Goal: Task Accomplishment & Management: Use online tool/utility

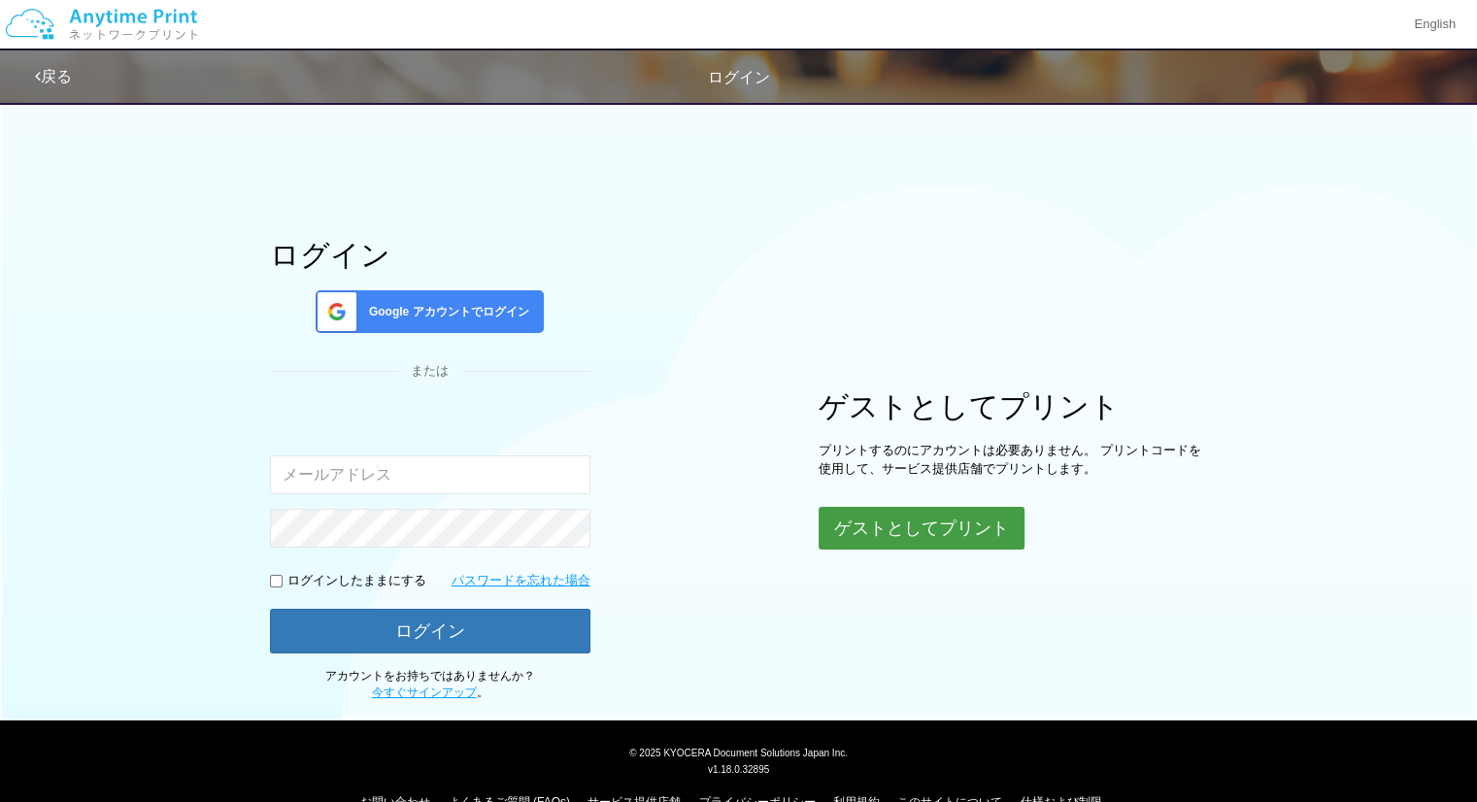
drag, startPoint x: 0, startPoint y: 0, endPoint x: 955, endPoint y: 525, distance: 1090.4
click at [955, 525] on button "ゲストとしてプリント" at bounding box center [922, 528] width 206 height 43
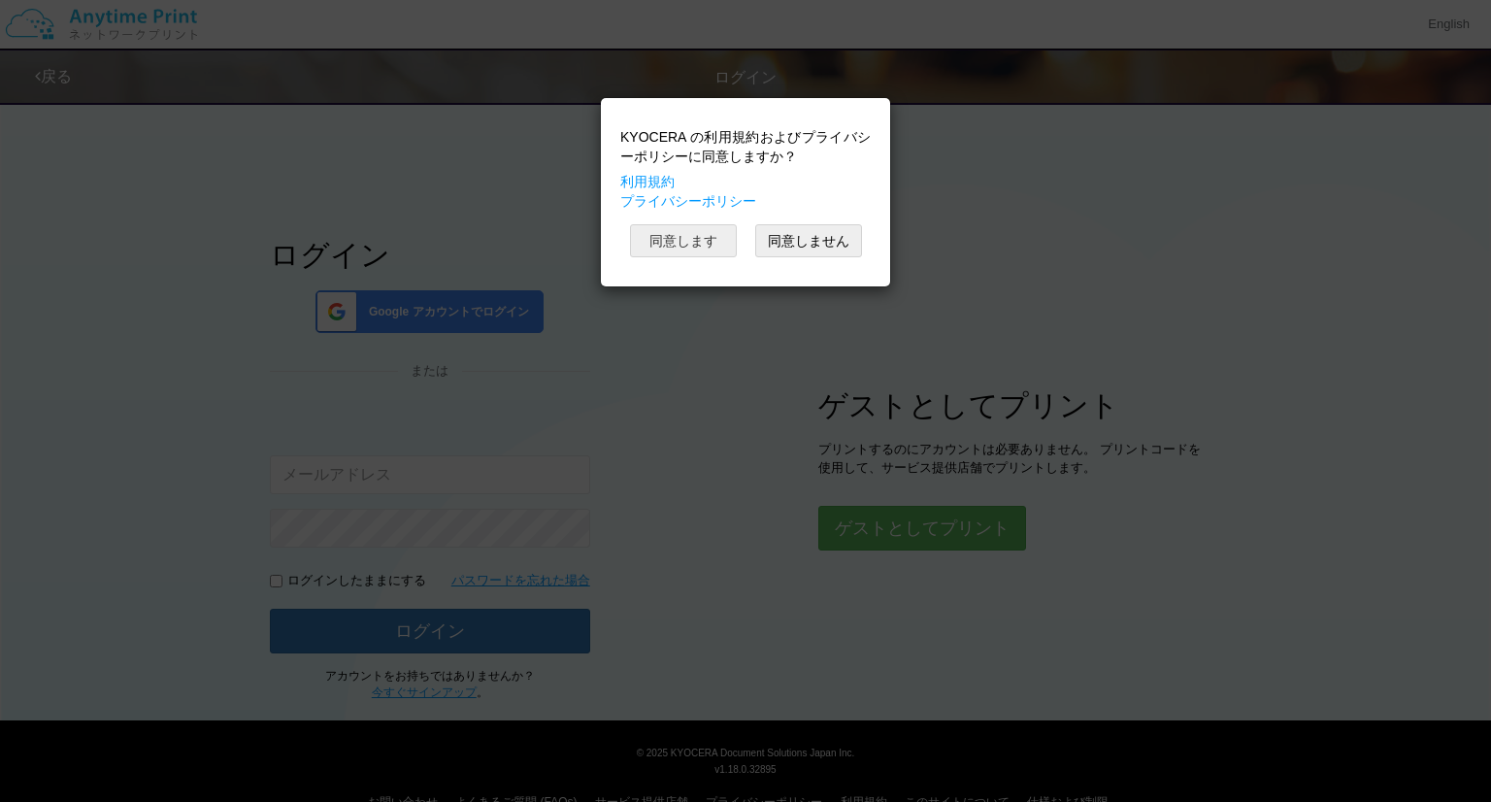
click at [703, 237] on button "同意します" at bounding box center [683, 240] width 107 height 33
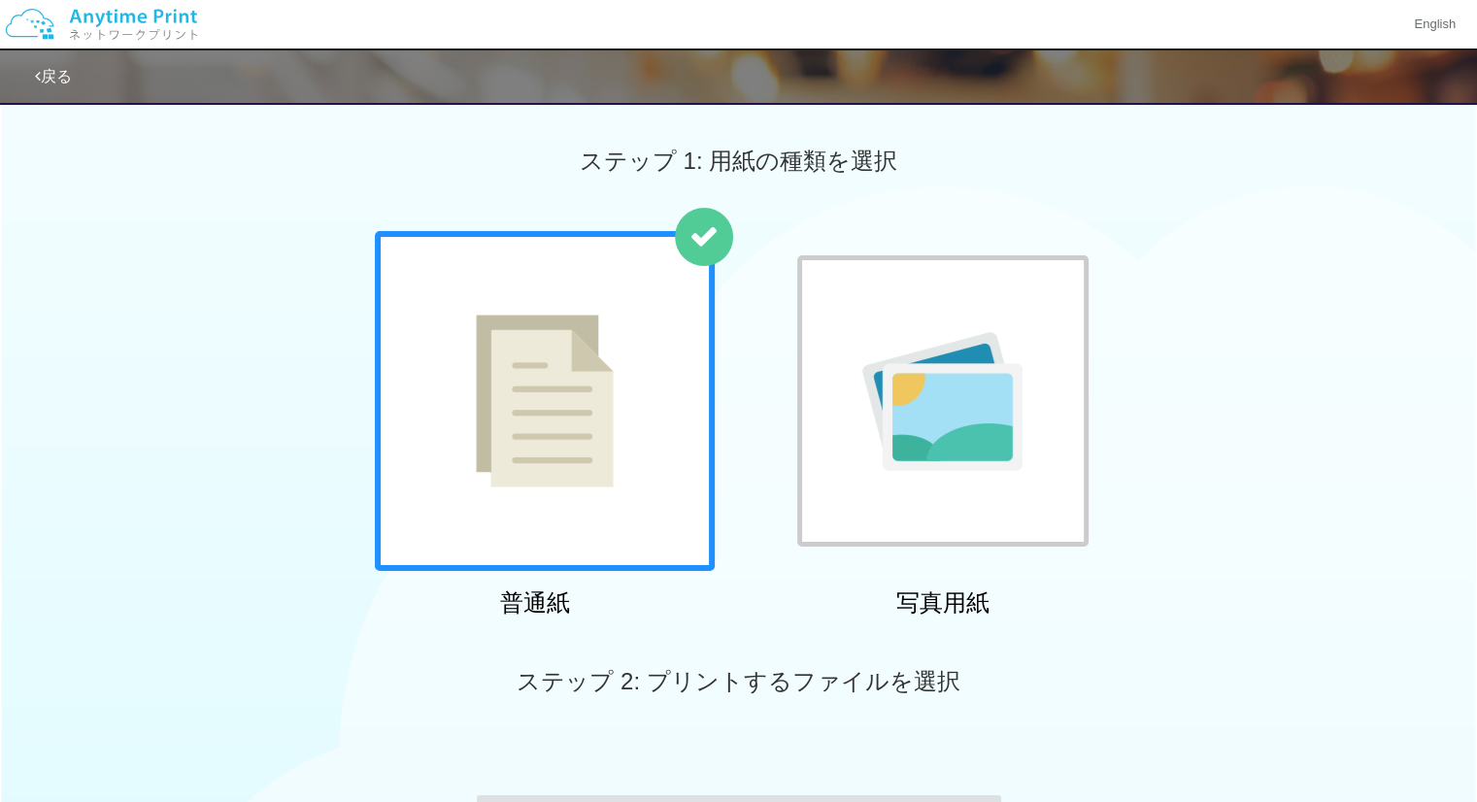
click at [617, 348] on div at bounding box center [545, 401] width 340 height 340
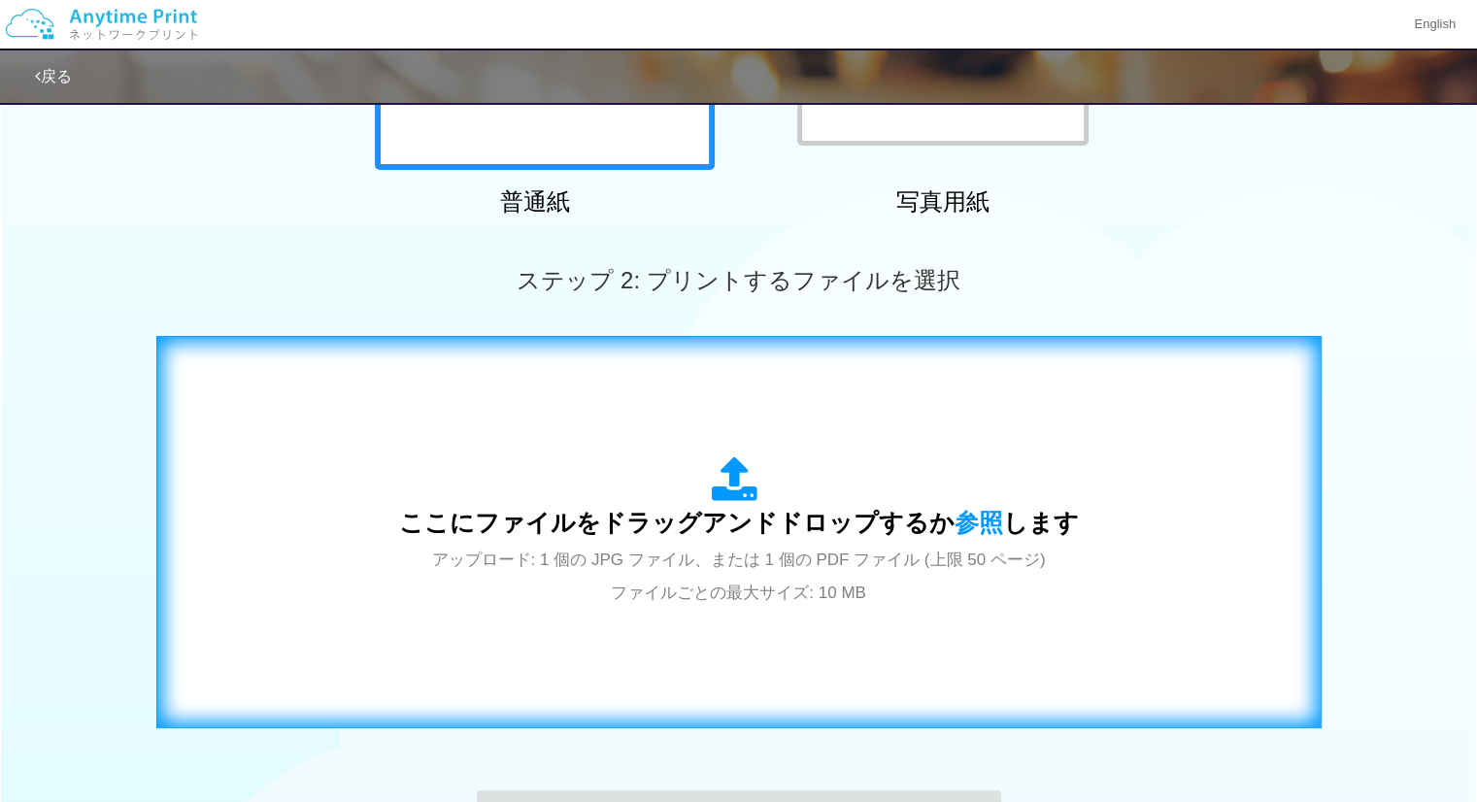
scroll to position [433, 0]
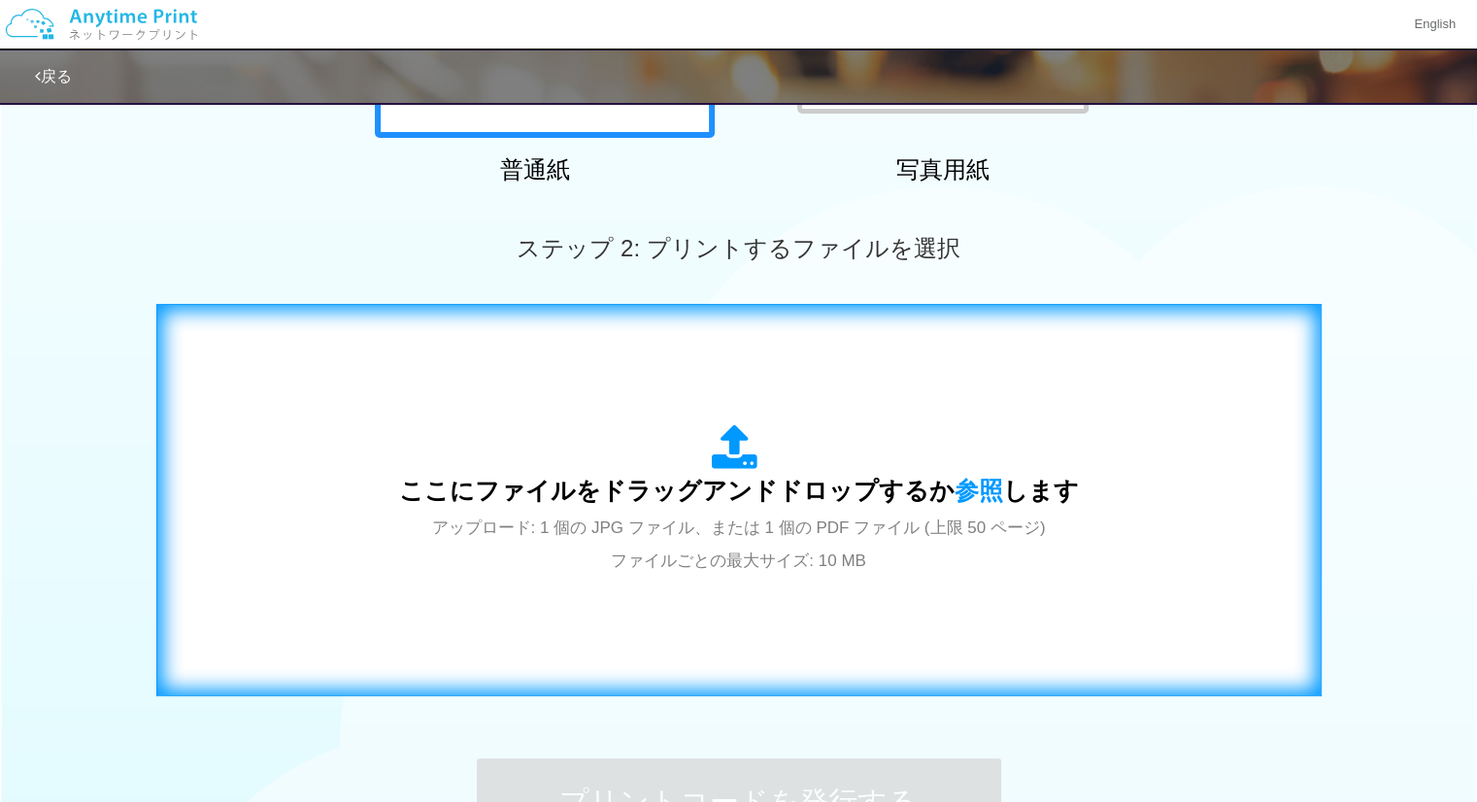
click at [1046, 533] on span "アップロード: 1 個の JPG ファイル、または 1 個の PDF ファイル (上限 50 ページ) ファイルごとの最大サイズ: 10 MB" at bounding box center [739, 544] width 614 height 51
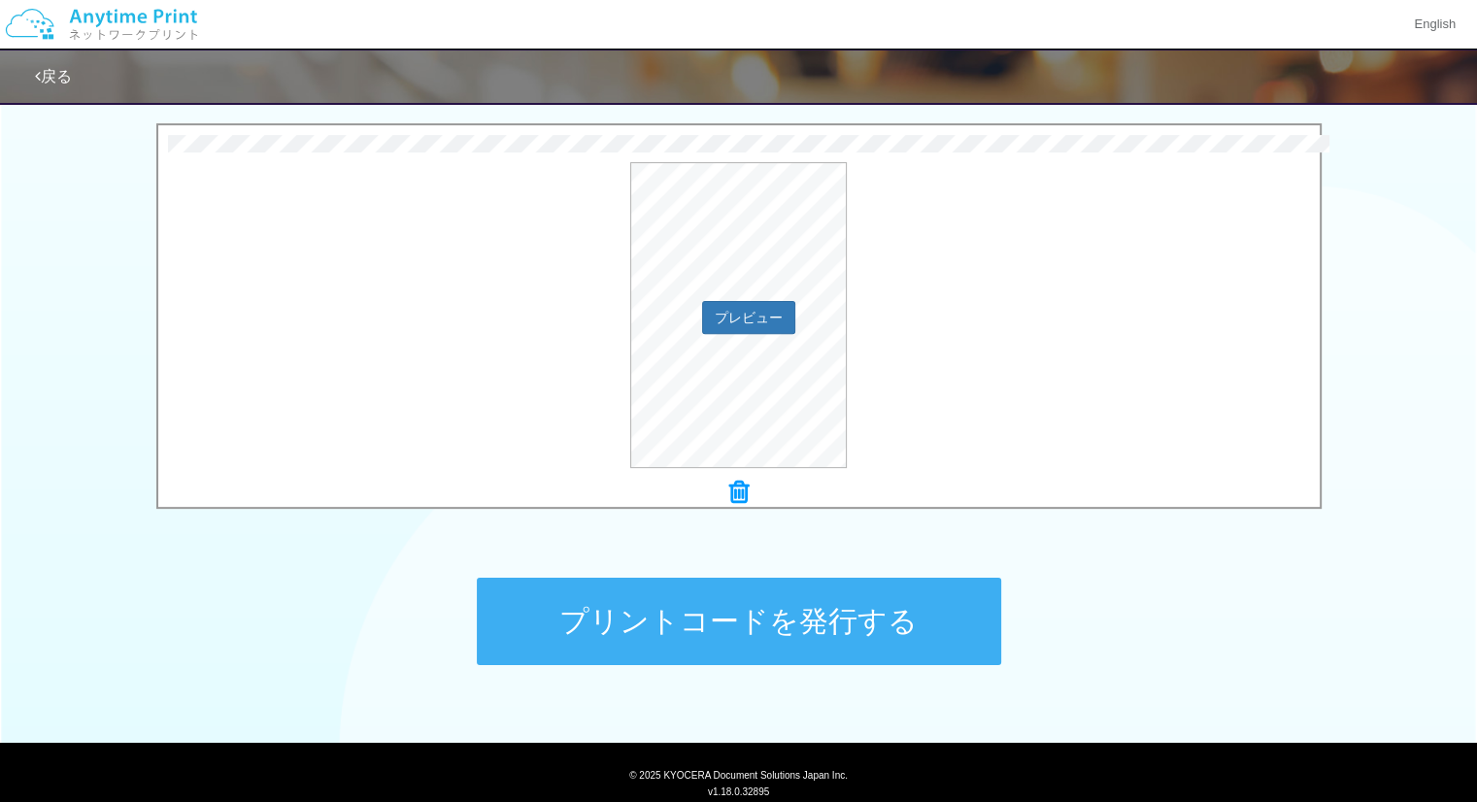
scroll to position [621, 0]
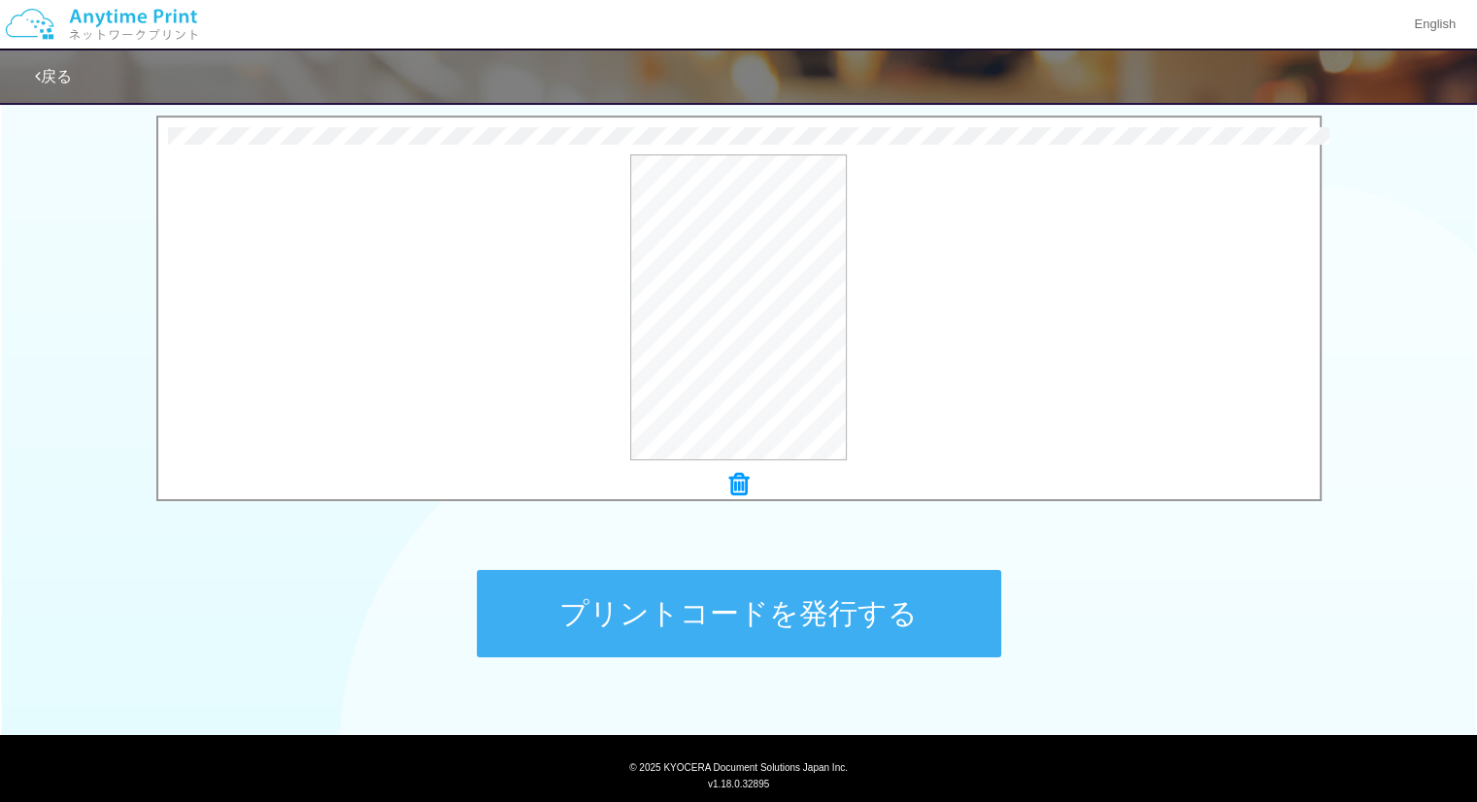
click at [707, 610] on button "プリントコードを発行する" at bounding box center [739, 613] width 524 height 87
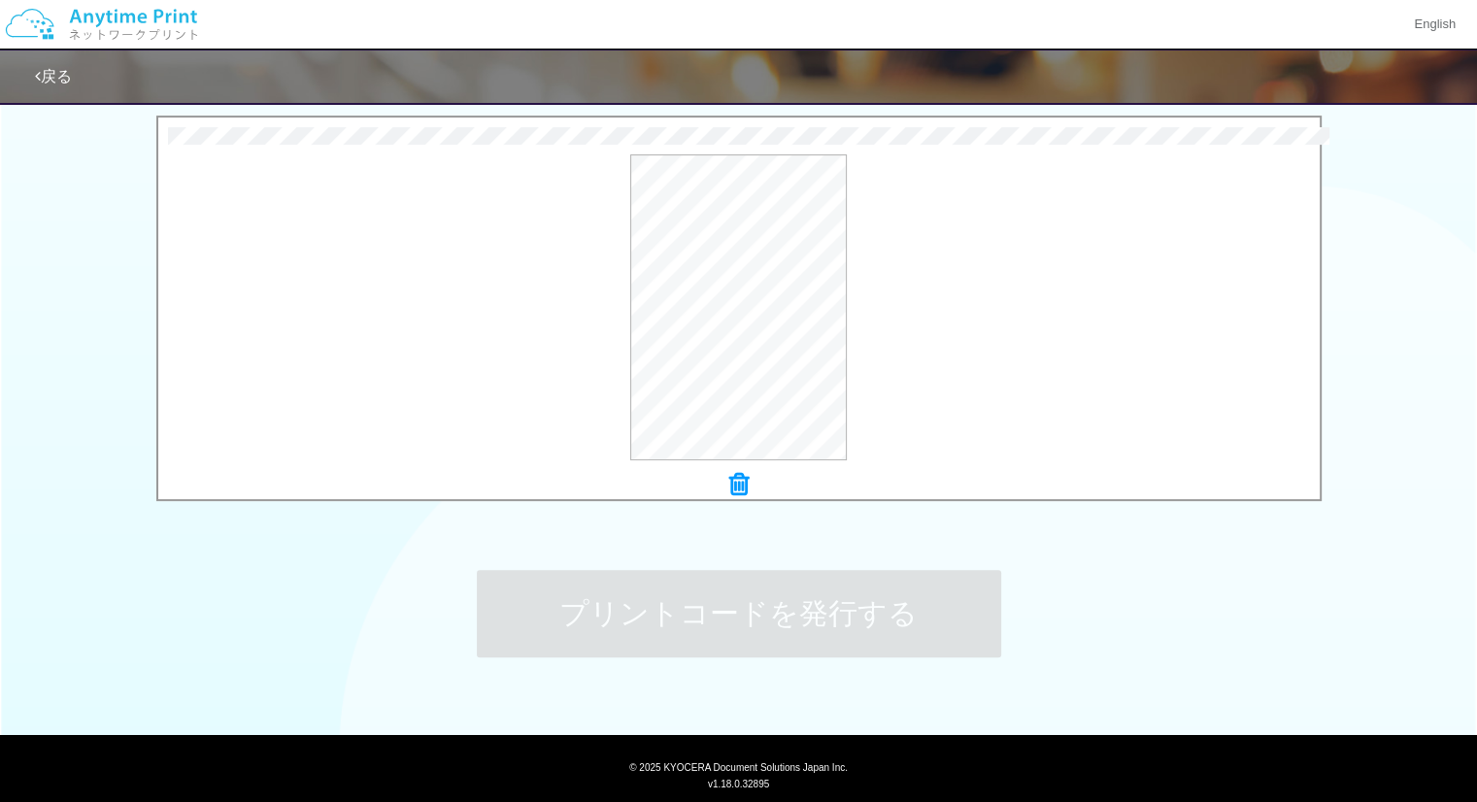
scroll to position [0, 0]
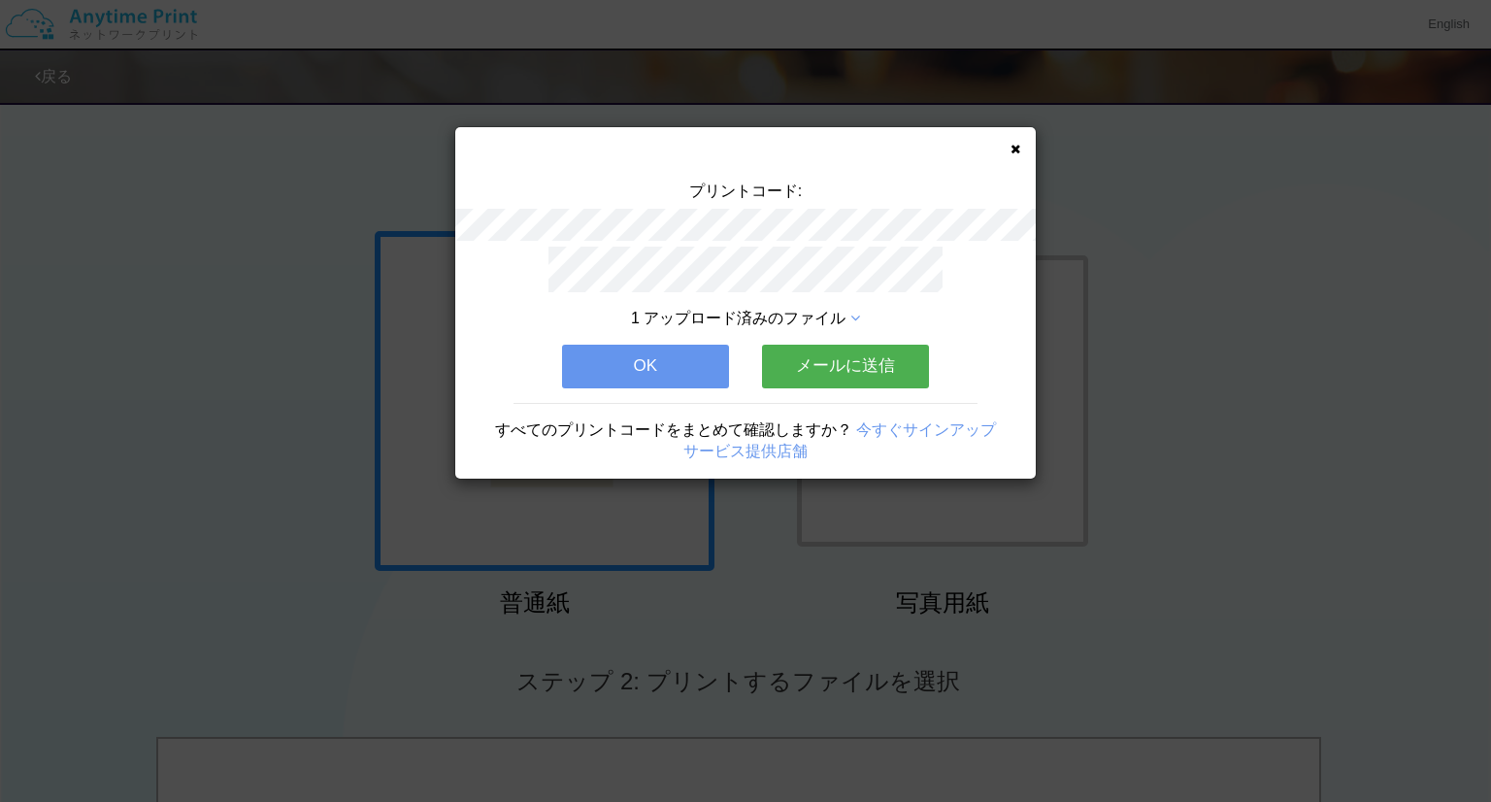
click at [874, 345] on button "メールに送信" at bounding box center [845, 366] width 167 height 43
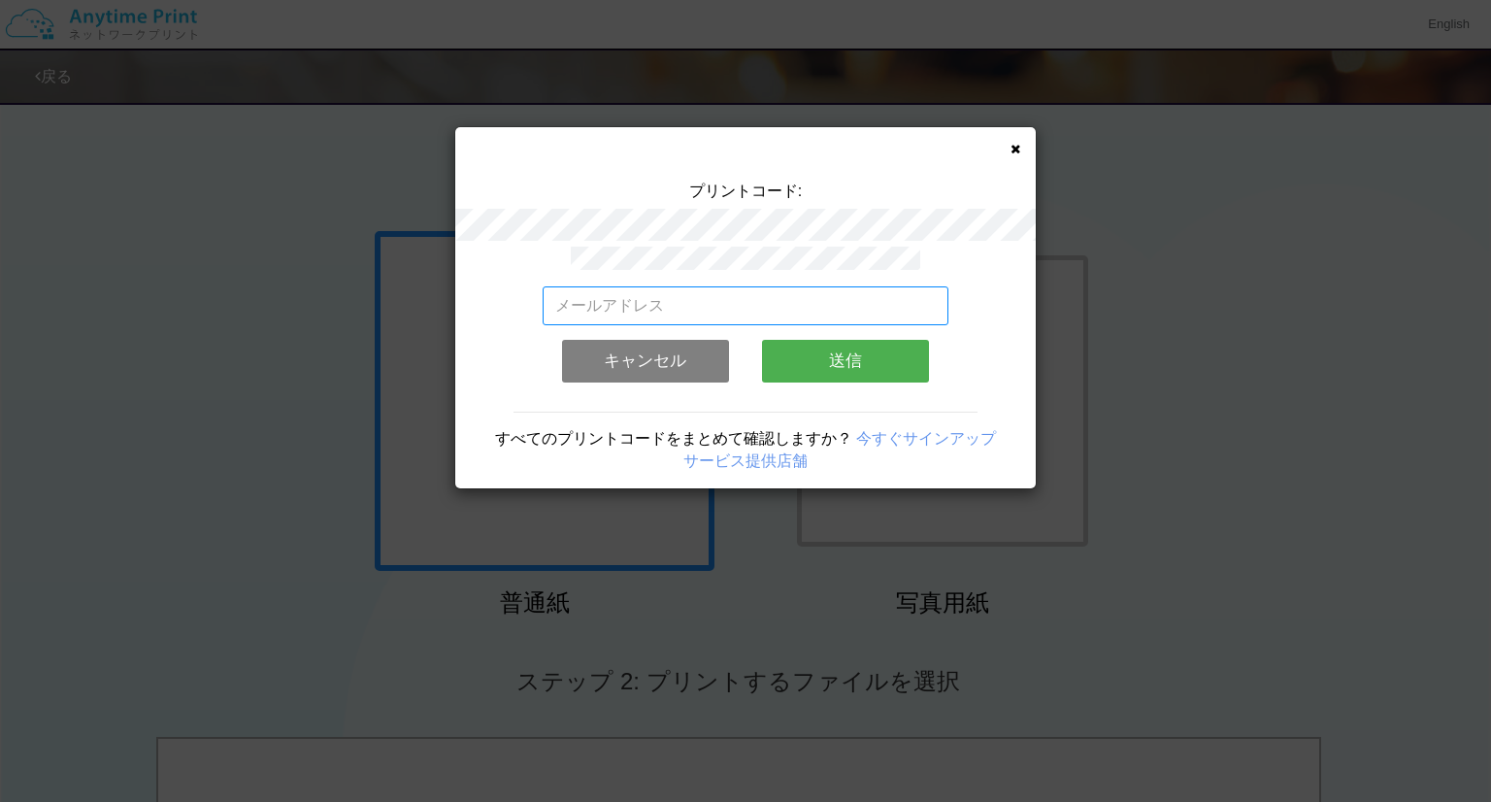
click at [758, 286] on input "email" at bounding box center [746, 305] width 407 height 39
type input "[EMAIL_ADDRESS][DOMAIN_NAME]"
click at [835, 364] on button "送信" at bounding box center [845, 361] width 167 height 43
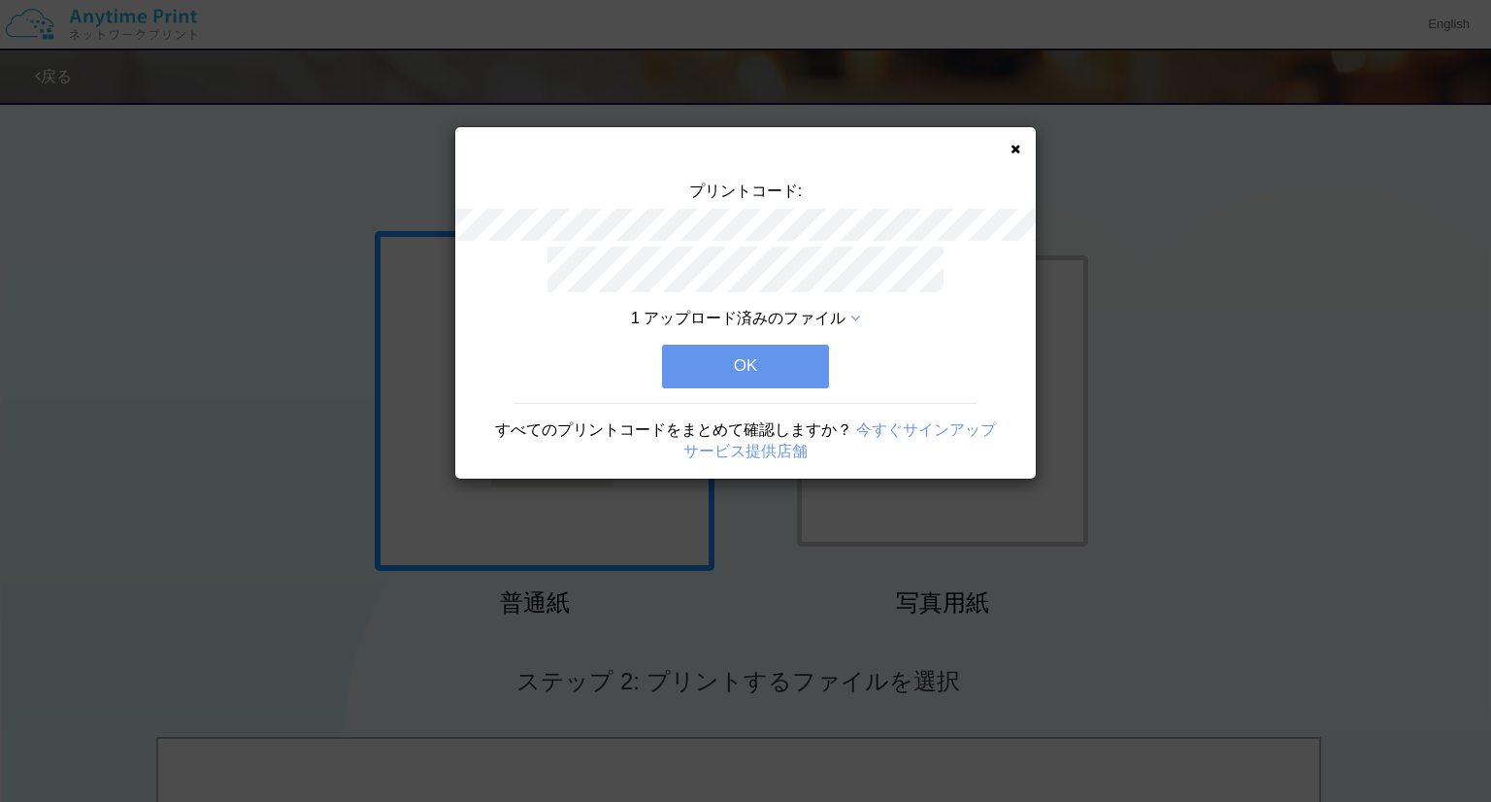
click at [792, 364] on button "OK" at bounding box center [745, 366] width 167 height 43
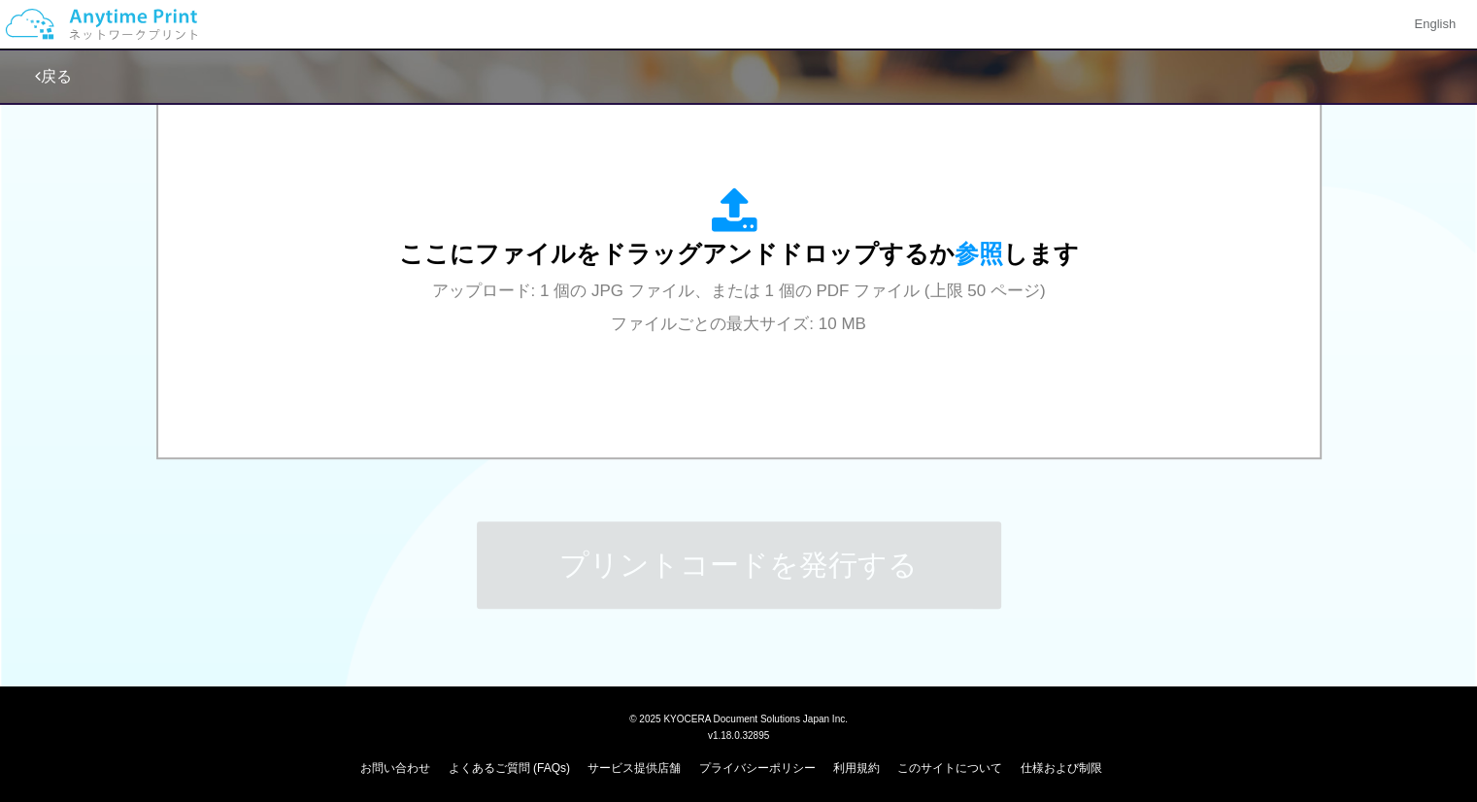
scroll to position [668, 0]
